Goal: Navigation & Orientation: Find specific page/section

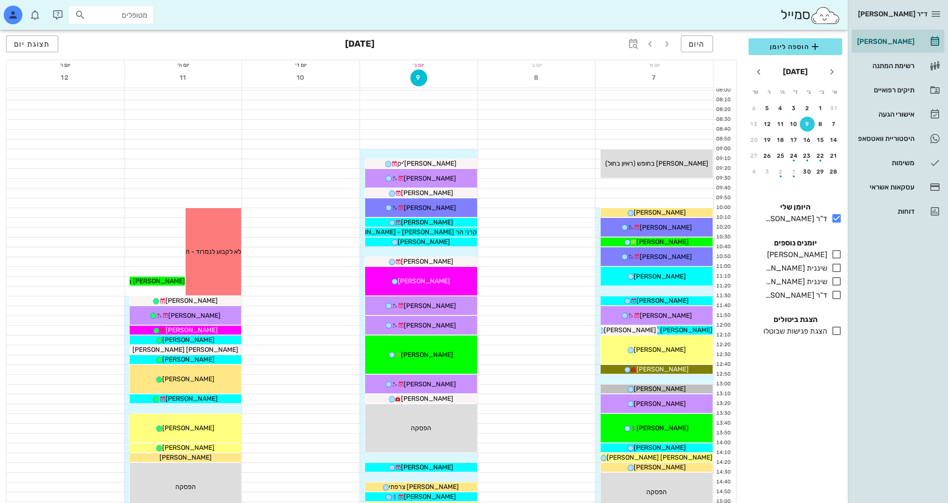
scroll to position [47, 0]
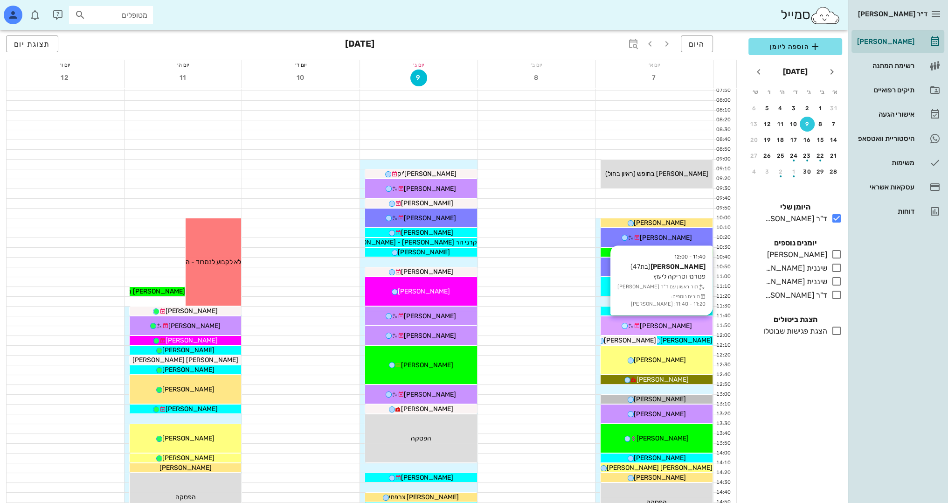
click at [674, 322] on span "[PERSON_NAME]" at bounding box center [666, 326] width 52 height 8
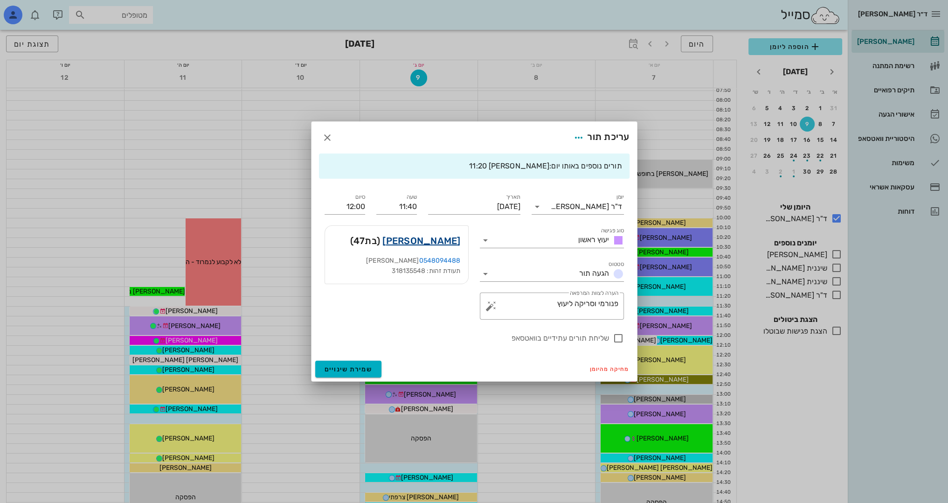
click at [444, 242] on link "[PERSON_NAME]" at bounding box center [421, 240] width 78 height 15
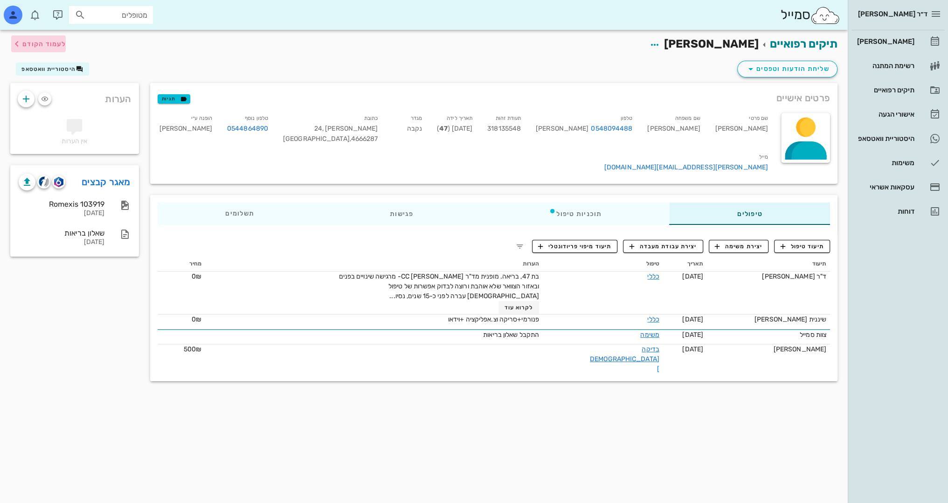
click at [23, 49] on span "לעמוד הקודם" at bounding box center [38, 43] width 55 height 11
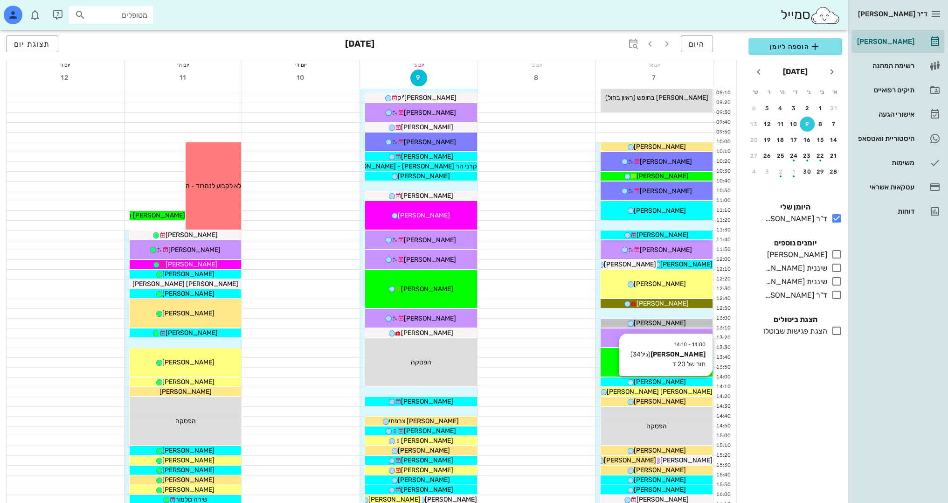
scroll to position [140, 0]
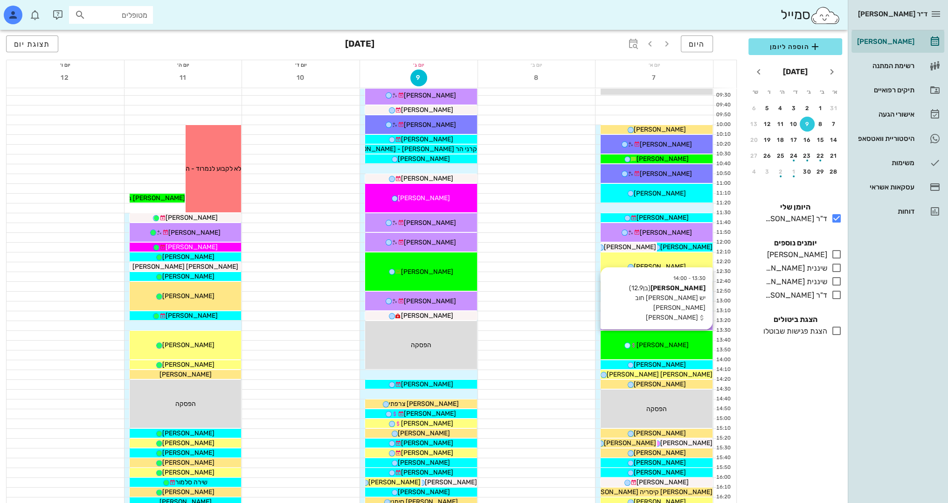
click at [681, 337] on div "13:30 - 14:00 [PERSON_NAME] (בן 12.9 ) יש [PERSON_NAME] חוב [PERSON_NAME] חוב […" at bounding box center [657, 345] width 112 height 28
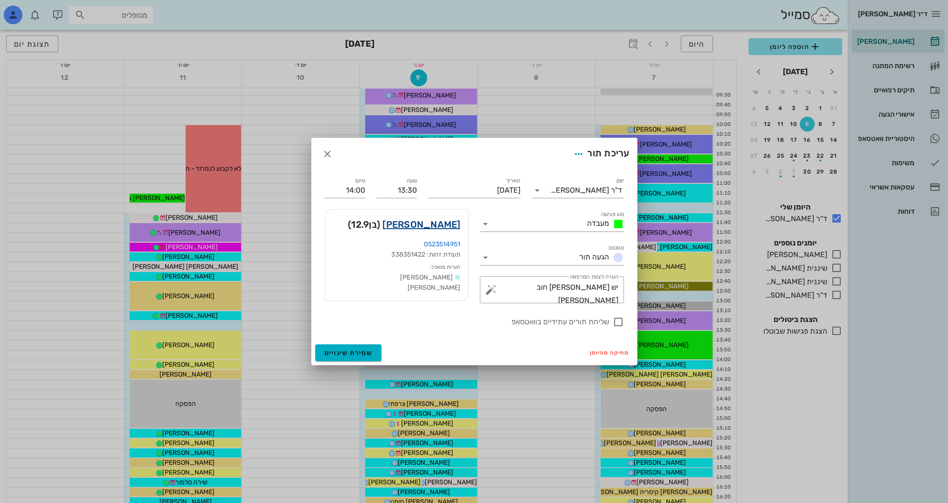
click at [436, 225] on link "[PERSON_NAME]" at bounding box center [421, 224] width 78 height 15
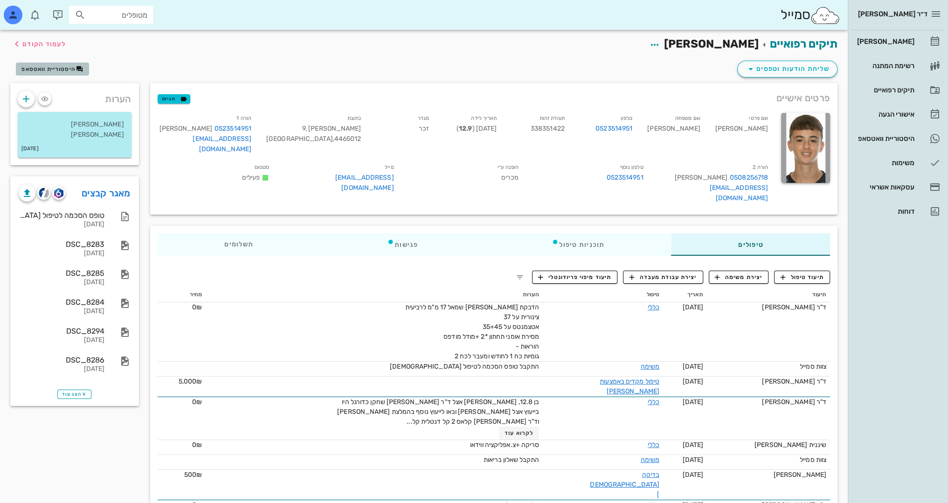
click at [73, 64] on button "היסטוריית וואטסאפ" at bounding box center [52, 68] width 73 height 13
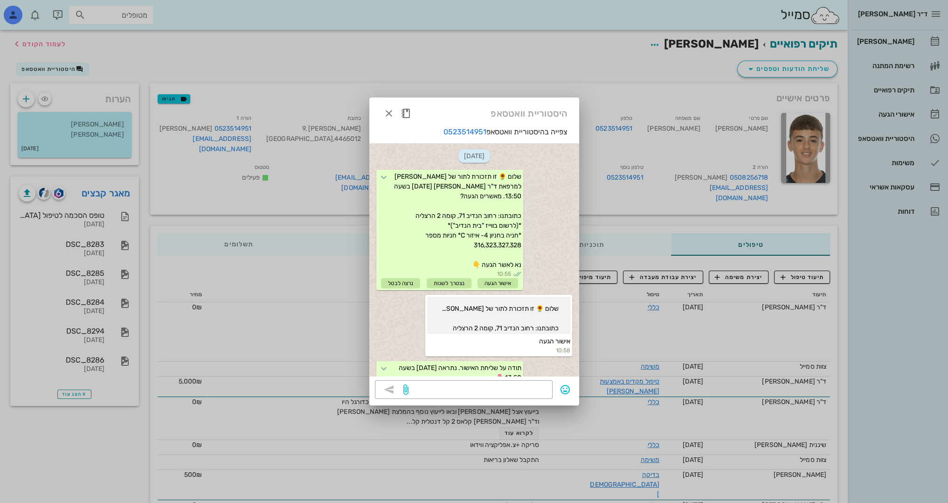
scroll to position [856, 0]
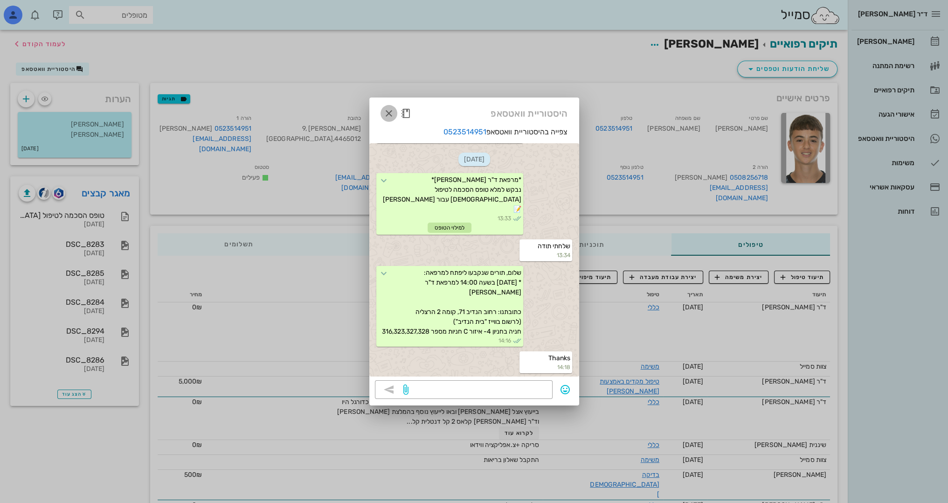
click at [388, 112] on icon "button" at bounding box center [388, 113] width 11 height 11
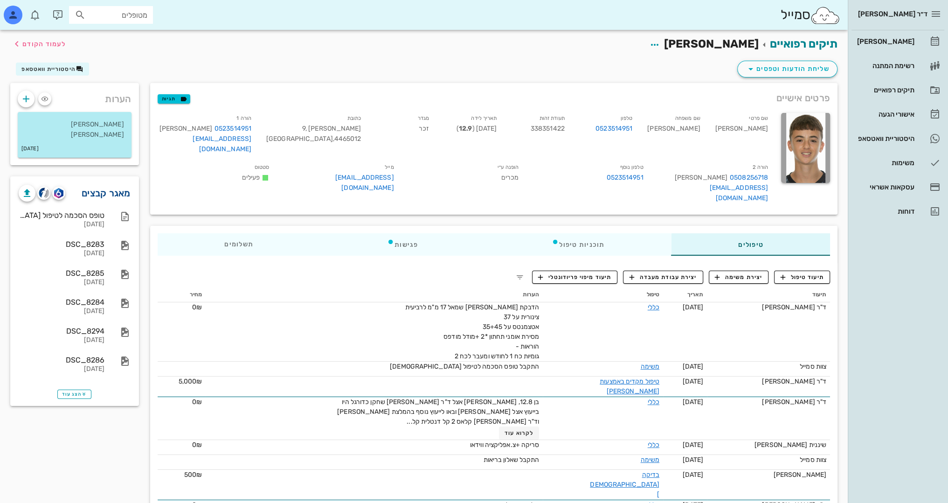
click at [116, 193] on link "מאגר קבצים" at bounding box center [106, 193] width 49 height 15
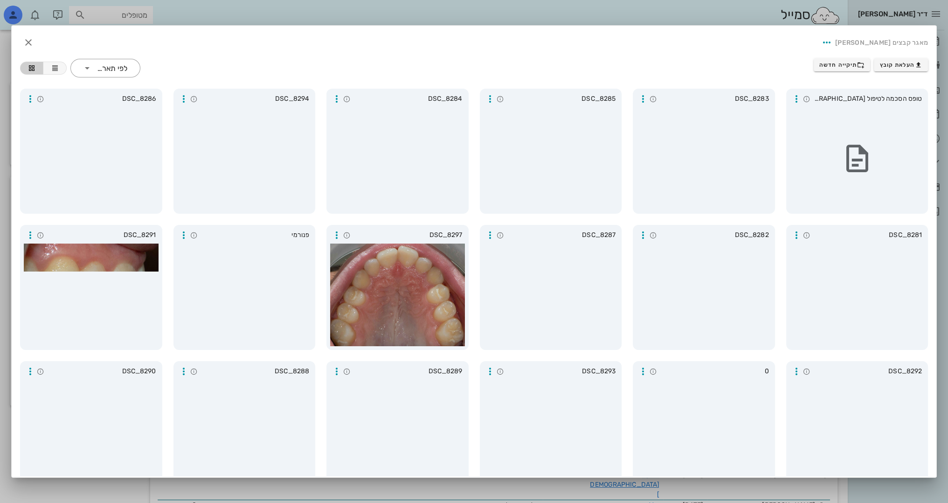
scroll to position [0, 0]
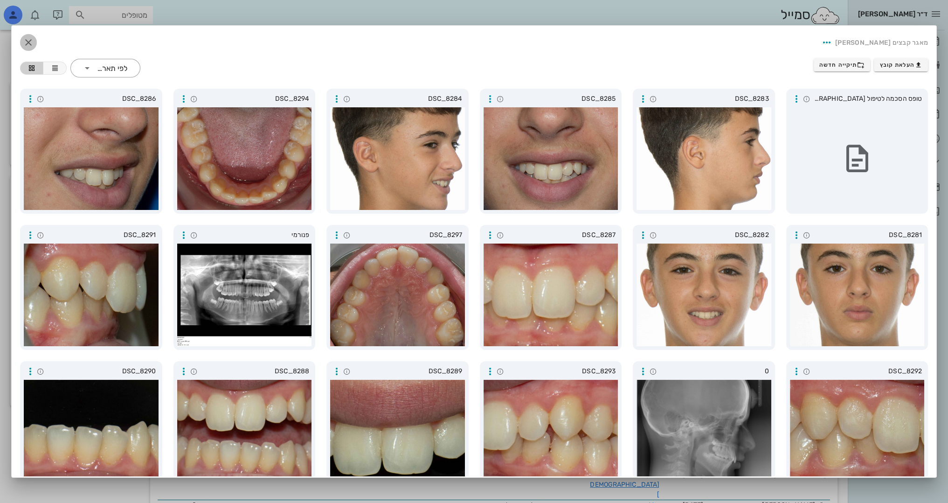
click at [34, 43] on icon "button" at bounding box center [28, 42] width 11 height 11
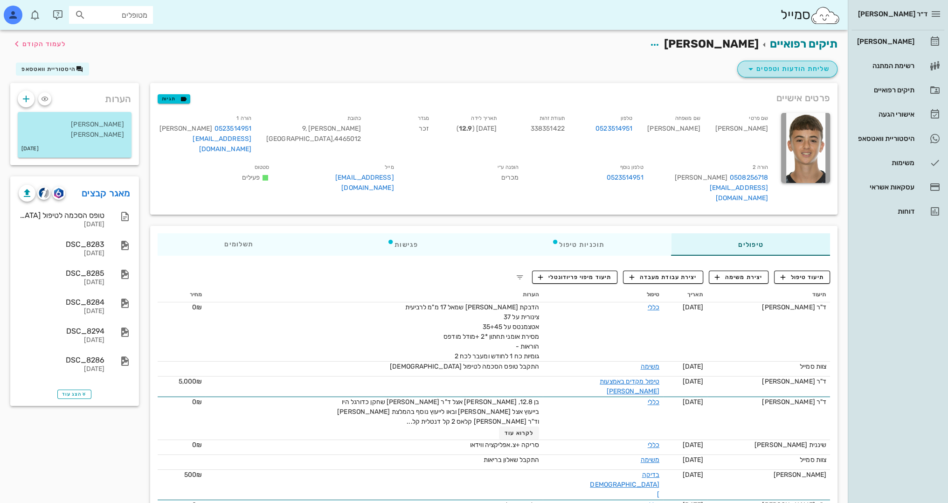
click at [823, 63] on span "שליחת הודעות וטפסים" at bounding box center [787, 68] width 84 height 11
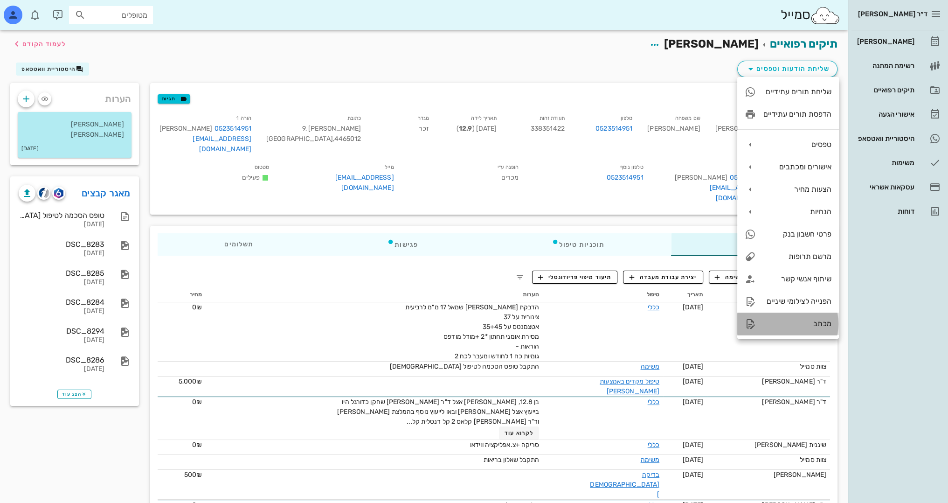
click at [803, 326] on div "מכתב" at bounding box center [797, 323] width 68 height 9
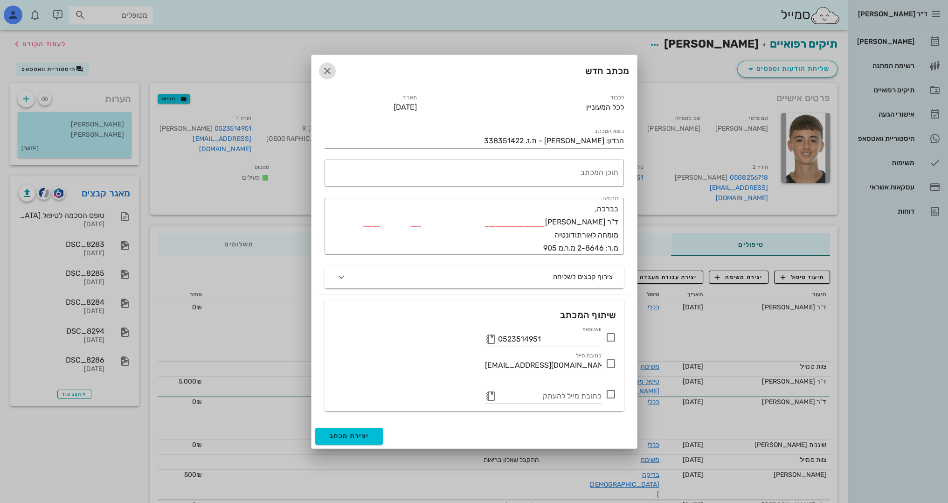
click at [327, 70] on icon "button" at bounding box center [327, 70] width 11 height 11
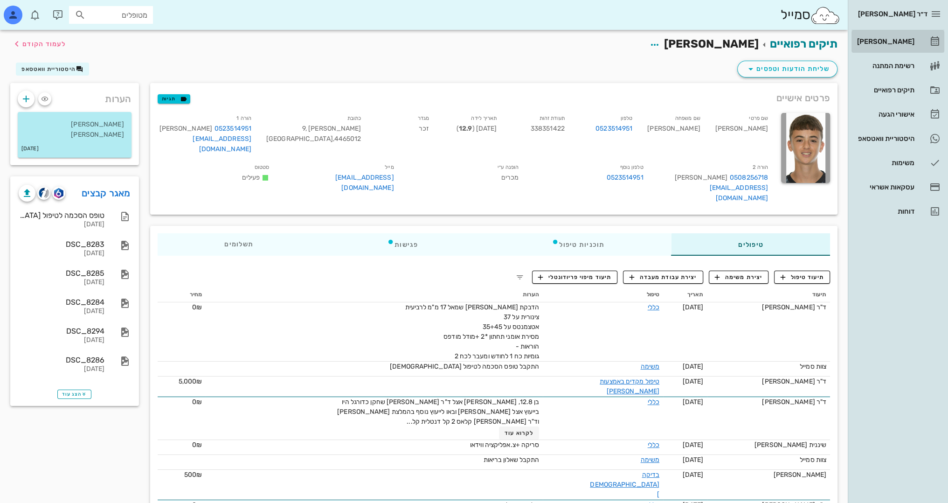
click at [892, 38] on div "[PERSON_NAME]" at bounding box center [884, 41] width 59 height 7
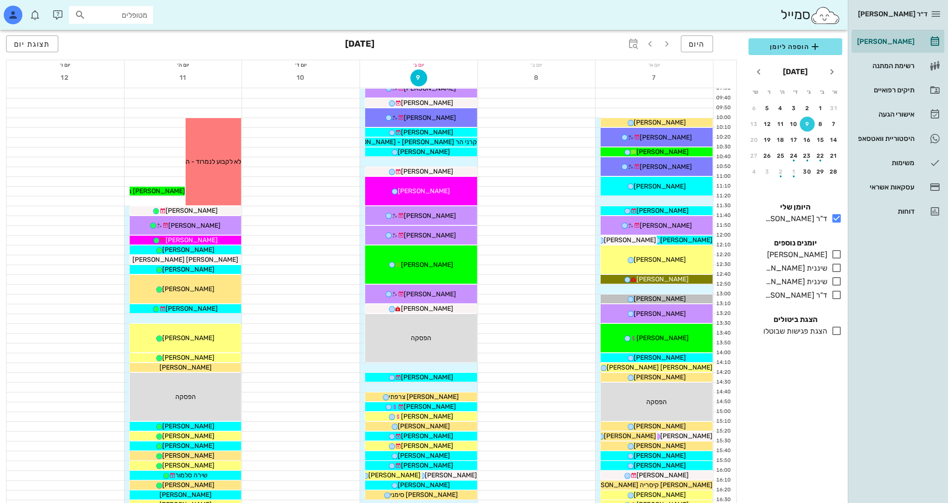
scroll to position [140, 0]
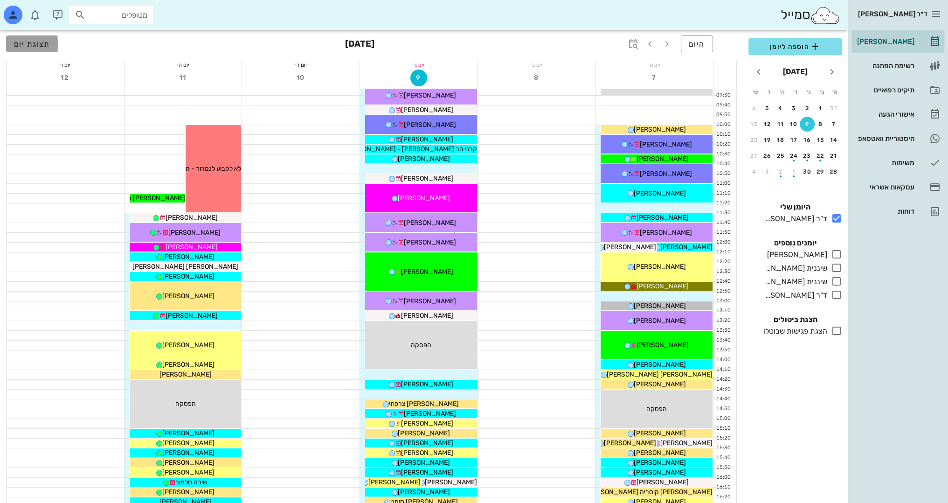
click at [34, 42] on span "תצוגת יום" at bounding box center [32, 44] width 36 height 9
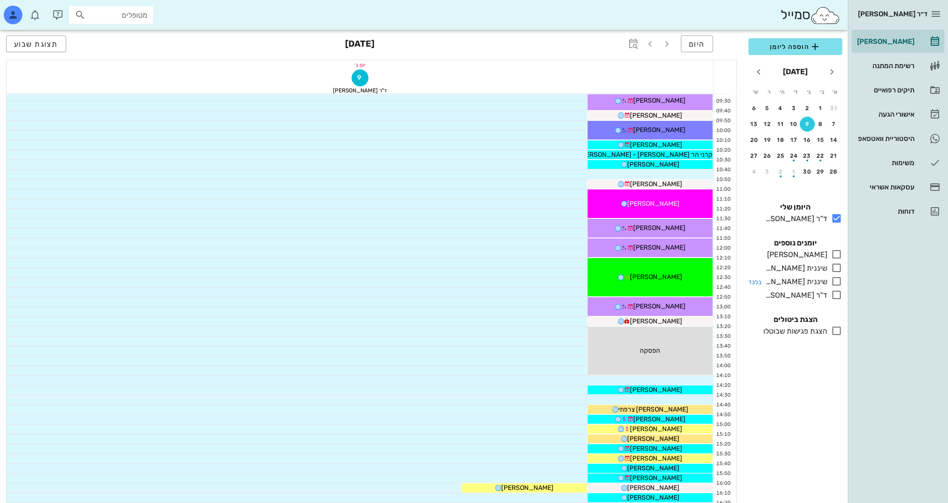
drag, startPoint x: 837, startPoint y: 249, endPoint x: 837, endPoint y: 280, distance: 30.8
click at [838, 254] on icon at bounding box center [836, 254] width 11 height 11
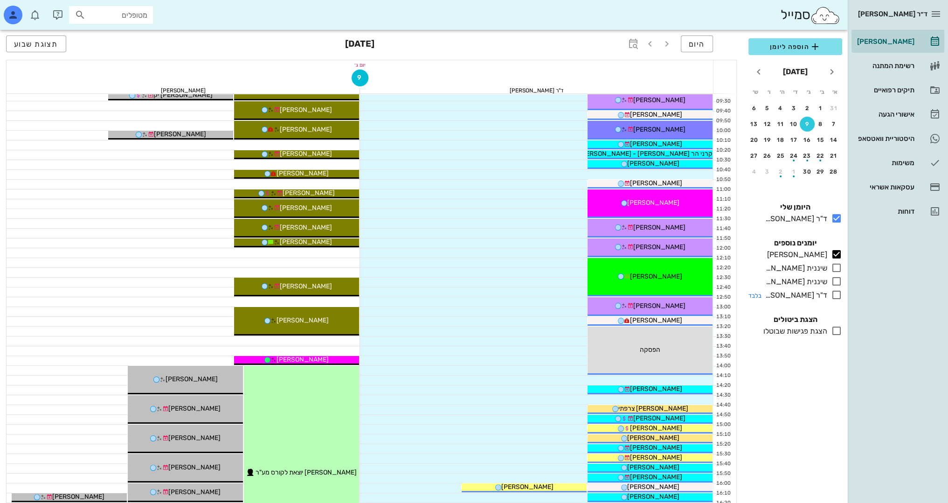
click at [837, 295] on icon at bounding box center [836, 294] width 11 height 11
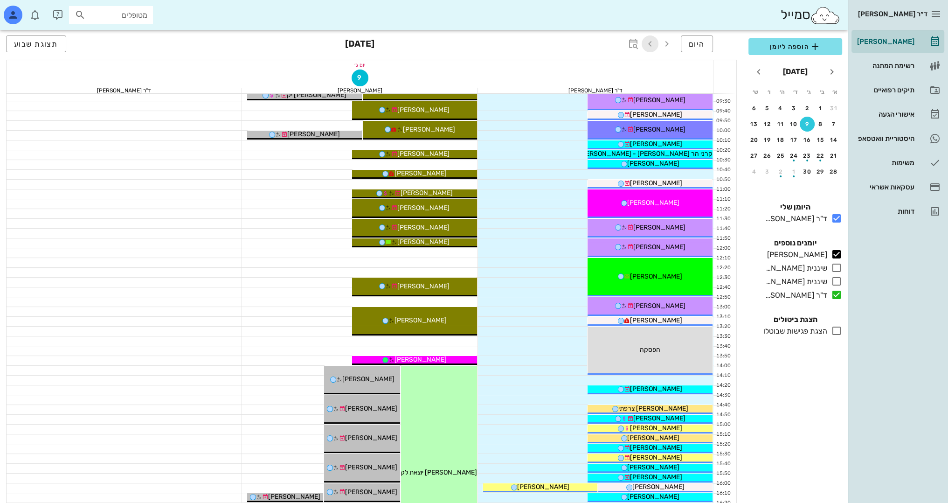
click at [653, 42] on icon "button" at bounding box center [649, 43] width 11 height 11
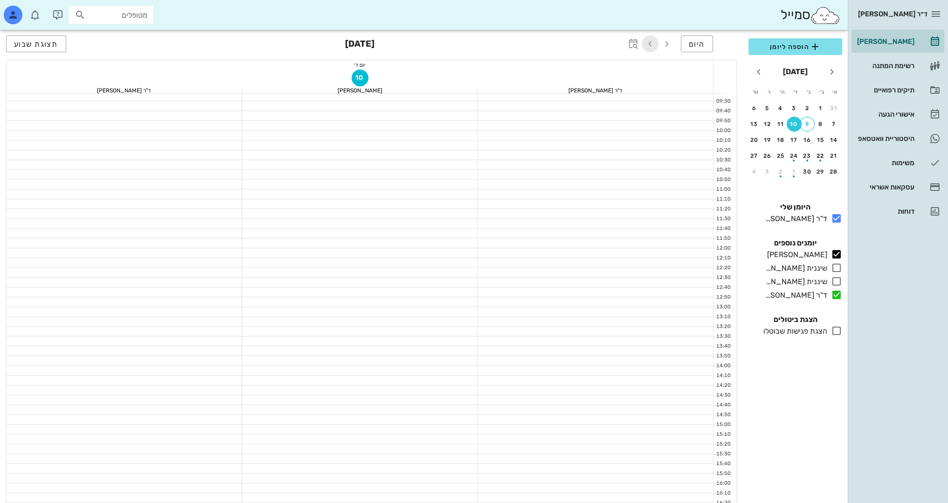
click at [653, 43] on icon "button" at bounding box center [649, 43] width 11 height 11
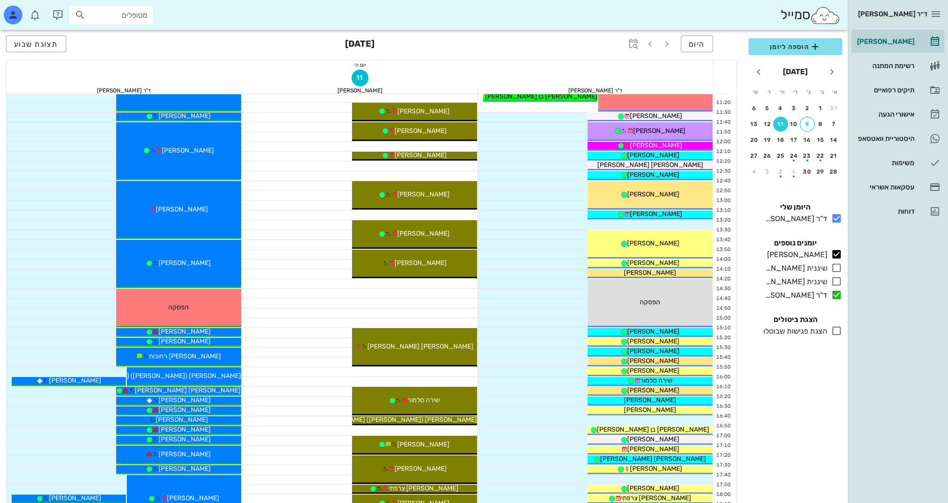
scroll to position [280, 0]
